Goal: Information Seeking & Learning: Learn about a topic

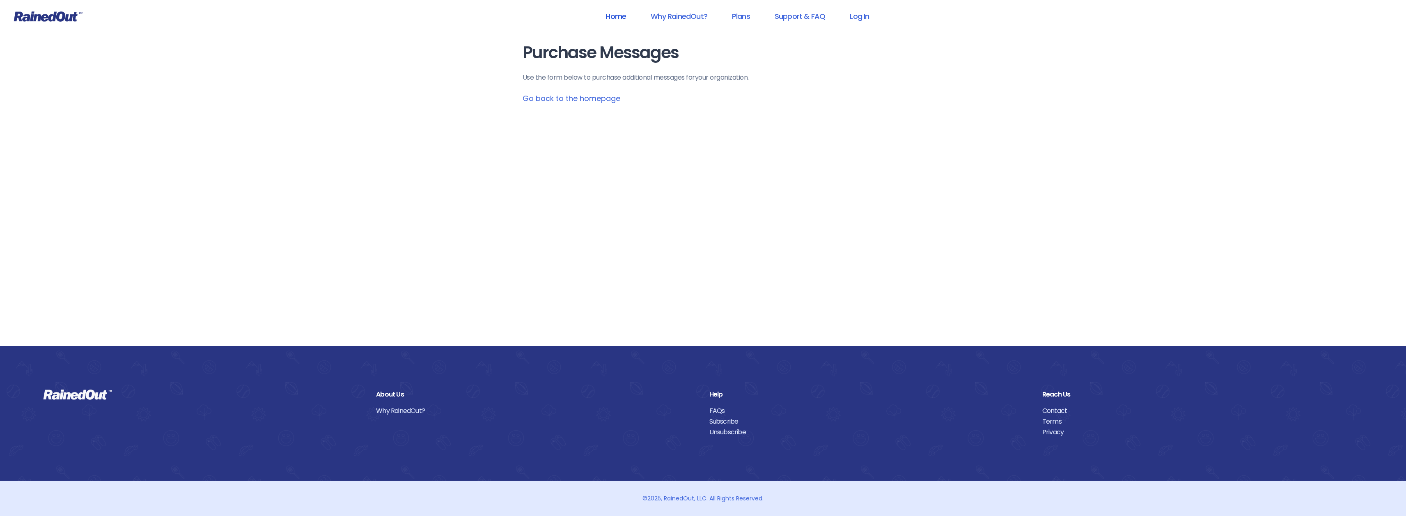
click at [618, 21] on link "Home" at bounding box center [616, 16] width 42 height 18
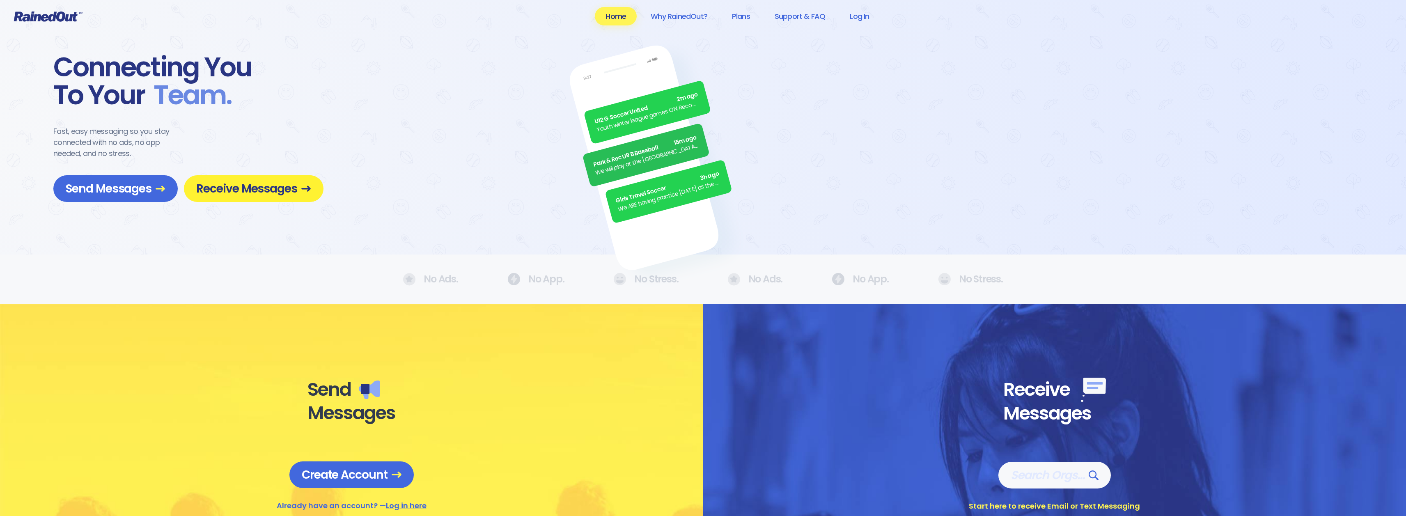
click at [266, 187] on span "Receive Messages" at bounding box center [253, 188] width 115 height 14
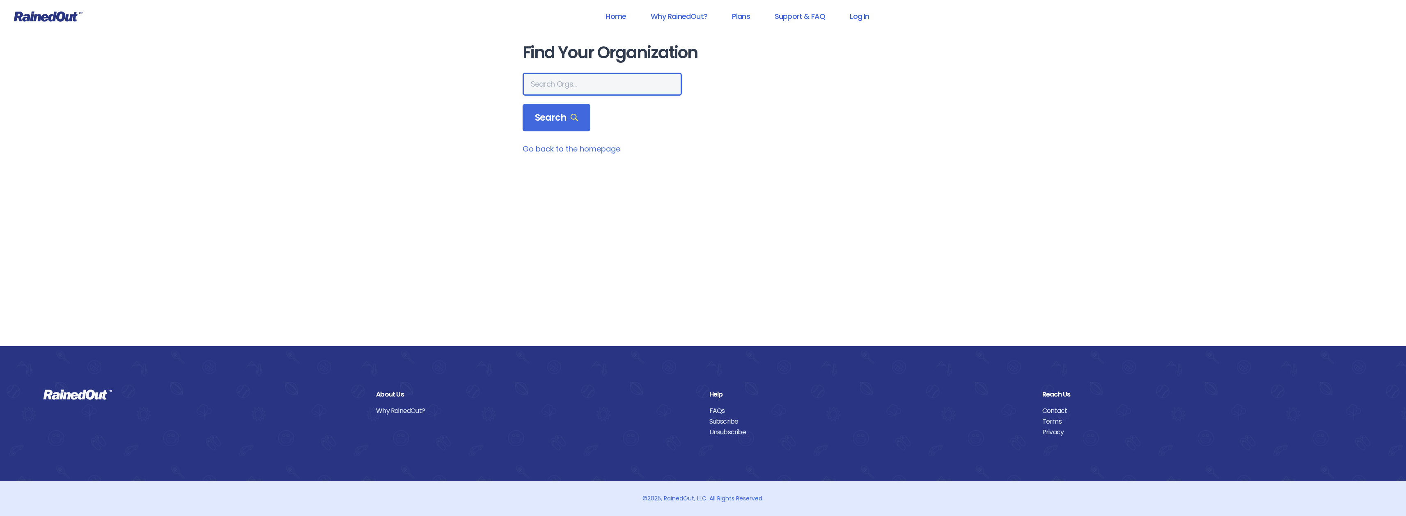
click at [556, 84] on input "text" at bounding box center [602, 84] width 159 height 23
type input "[GEOGRAPHIC_DATA]"
click at [546, 117] on span "Search" at bounding box center [557, 117] width 44 height 11
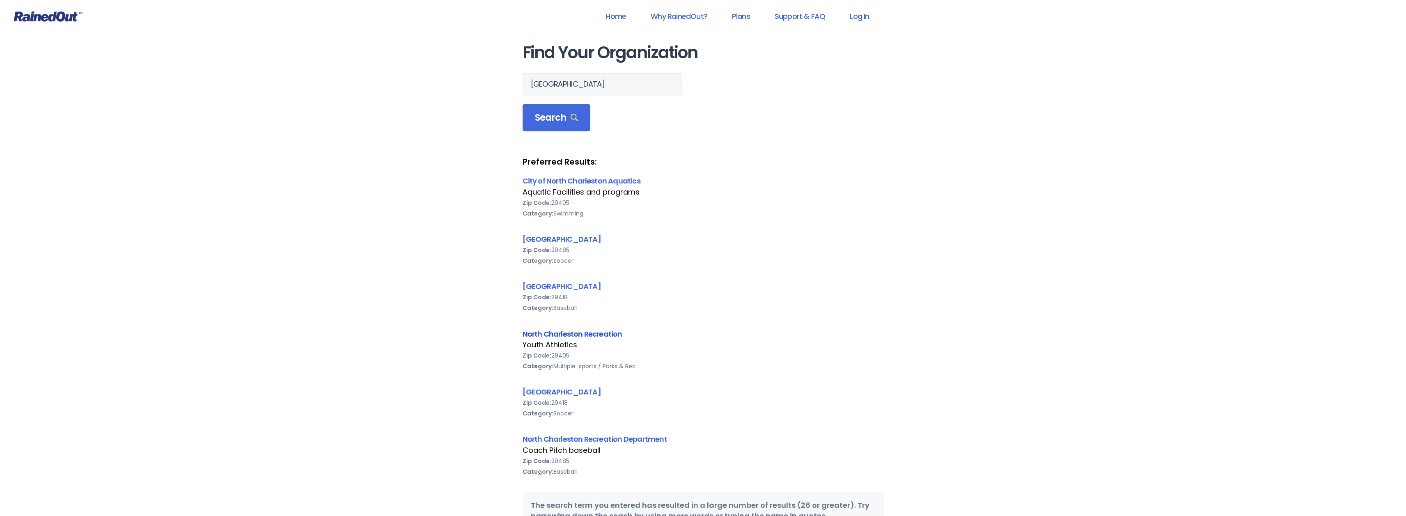
click at [588, 335] on link "North Charleston Recreation" at bounding box center [573, 334] width 100 height 10
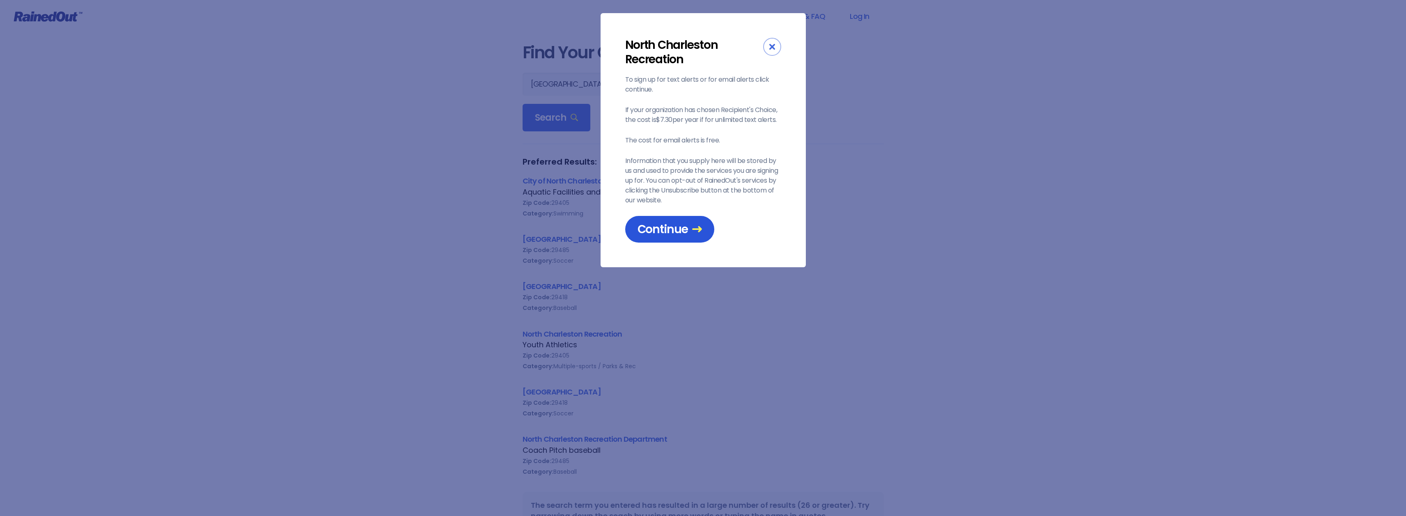
click at [667, 225] on span "Continue" at bounding box center [669, 229] width 64 height 14
